Goal: Use online tool/utility: Utilize a website feature to perform a specific function

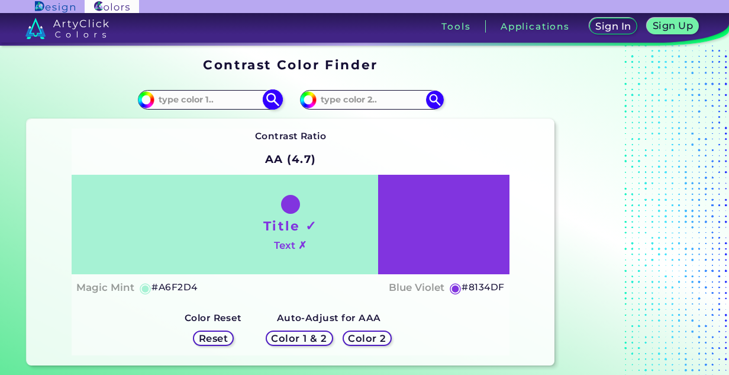
click at [141, 95] on input "#a6f2d4" at bounding box center [144, 98] width 15 height 15
click at [201, 102] on input at bounding box center [209, 100] width 110 height 16
click at [243, 98] on input "008080" at bounding box center [209, 100] width 110 height 16
type input "008080"
click at [210, 97] on input "008080" at bounding box center [209, 100] width 110 height 16
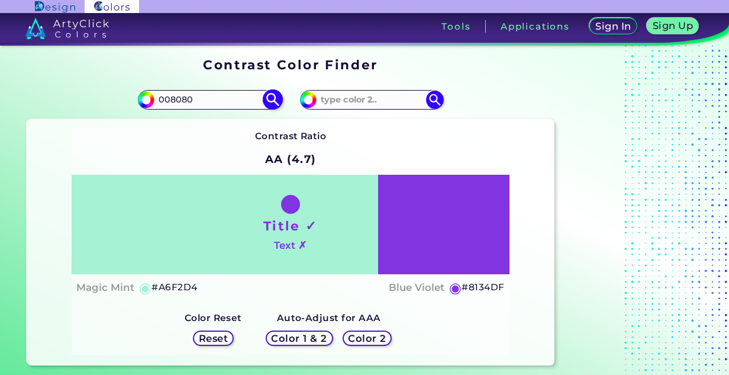
type input "#008080"
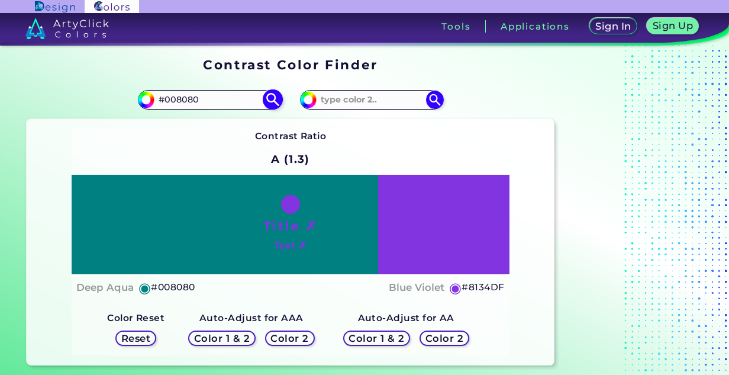
click at [211, 99] on input "#008080" at bounding box center [209, 100] width 110 height 16
click at [147, 96] on input "#008080" at bounding box center [144, 98] width 15 height 15
type input "#038787"
type input "#038282"
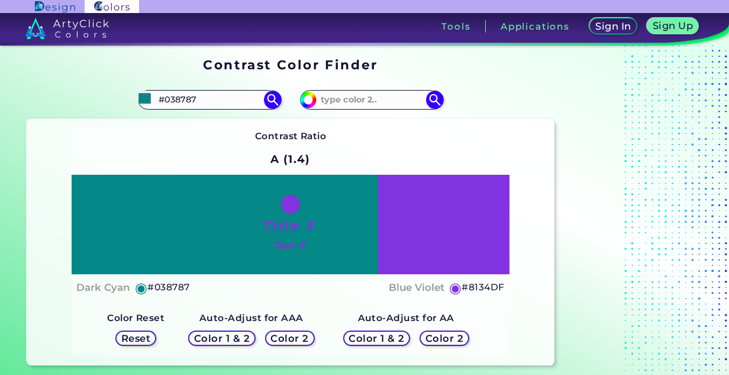
type input "#038282"
type input "#038181"
type input "#037c7c"
type input "#037C7C"
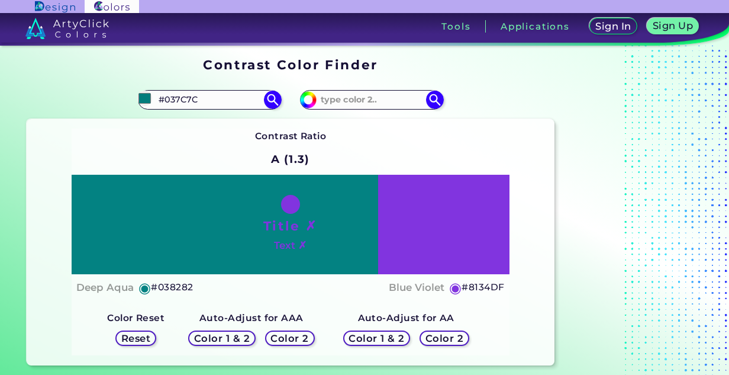
type input "#027e7e"
type input "#027E7E"
type input "#037c7c"
type input "#037C7C"
type input "#027979"
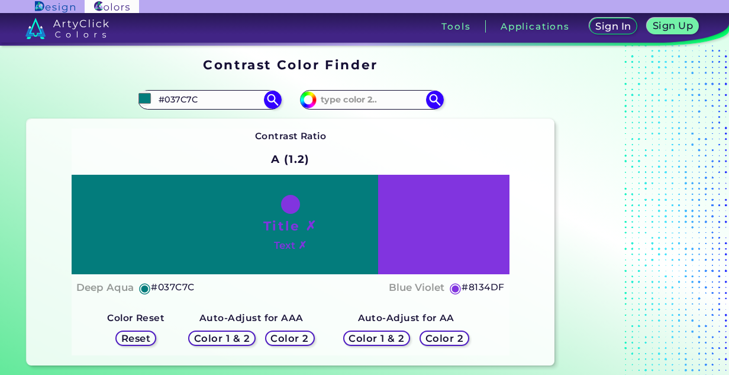
type input "#027979"
click at [227, 312] on strong "Auto-Adjust for AAA" at bounding box center [251, 317] width 104 height 11
click at [268, 99] on img at bounding box center [272, 99] width 21 height 21
click at [394, 99] on input at bounding box center [372, 100] width 110 height 16
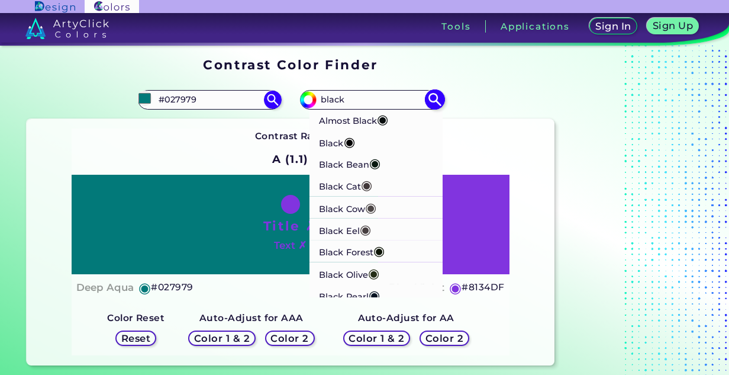
type input "black"
click at [341, 143] on p "Black ◉" at bounding box center [337, 141] width 36 height 22
type input "#000000"
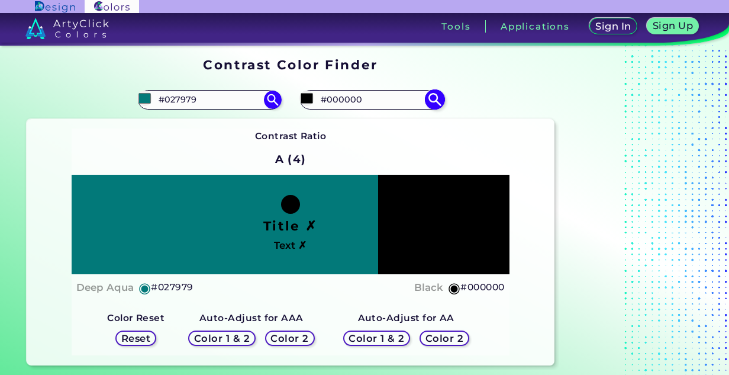
click at [359, 103] on input "#000000" at bounding box center [372, 100] width 110 height 16
click at [302, 98] on input "#000000" at bounding box center [306, 98] width 15 height 15
drag, startPoint x: 353, startPoint y: 98, endPoint x: 327, endPoint y: 89, distance: 27.9
click at [327, 89] on div "#000000 #000000 Almost Black ◉ Black ◉ Black Bean ◉ Black Cat ◉ Black Cow ◉ Bla…" at bounding box center [423, 99] width 264 height 38
drag, startPoint x: 367, startPoint y: 99, endPoint x: 191, endPoint y: 101, distance: 176.4
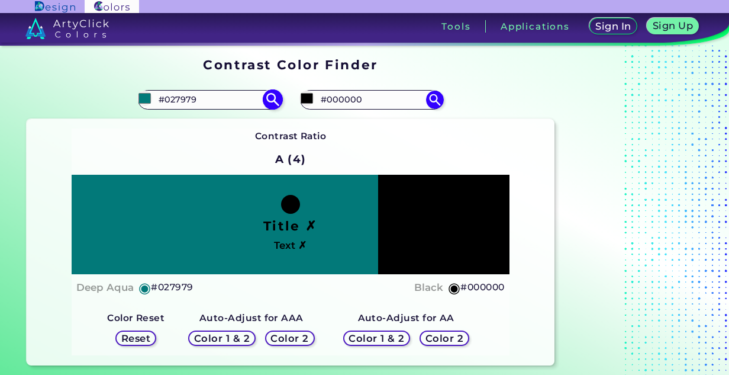
click at [191, 101] on section "#027979 #027979 #000000 #000000 Almost Black ◉ Black ◉ Black Bean ◉ Black Cat ◉…" at bounding box center [290, 223] width 537 height 294
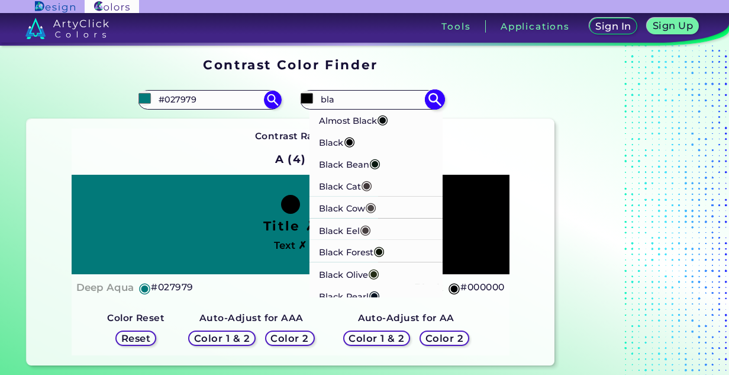
type input "bla"
click at [350, 116] on p "Almost Black ◉" at bounding box center [353, 119] width 69 height 22
type input "#070d0d"
type input "#070D0D"
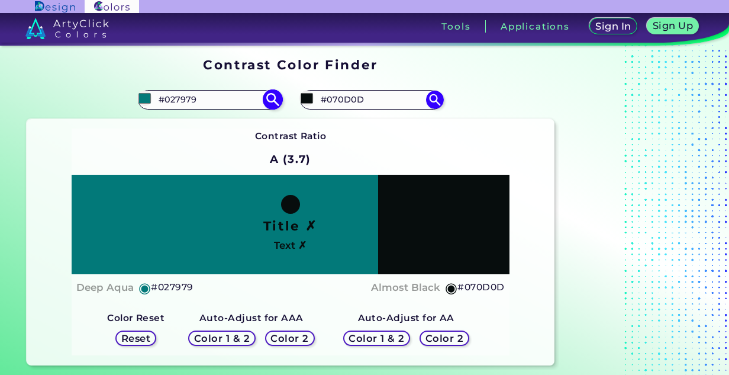
drag, startPoint x: 384, startPoint y: 100, endPoint x: 273, endPoint y: 105, distance: 111.4
click at [273, 105] on section "#027979 #027979 #070d0d #070D0D Almost Black ◉ Black ◉ Black Bean ◉ Black Cat ◉…" at bounding box center [290, 223] width 537 height 294
